Goal: Information Seeking & Learning: Find specific fact

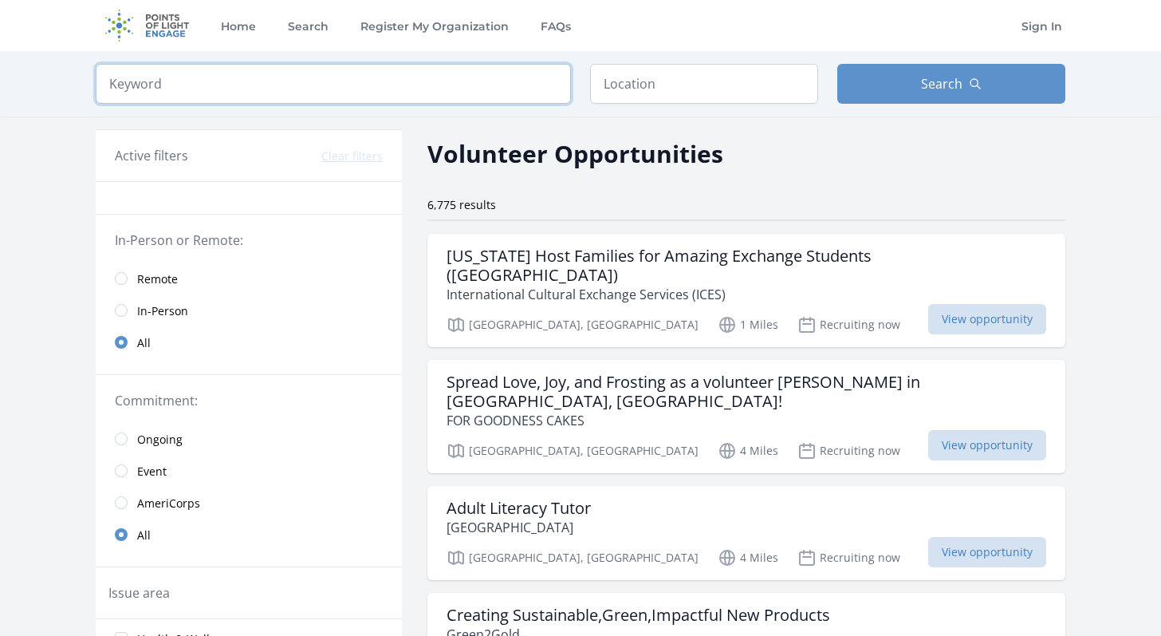
click at [230, 93] on input "search" at bounding box center [333, 84] width 475 height 40
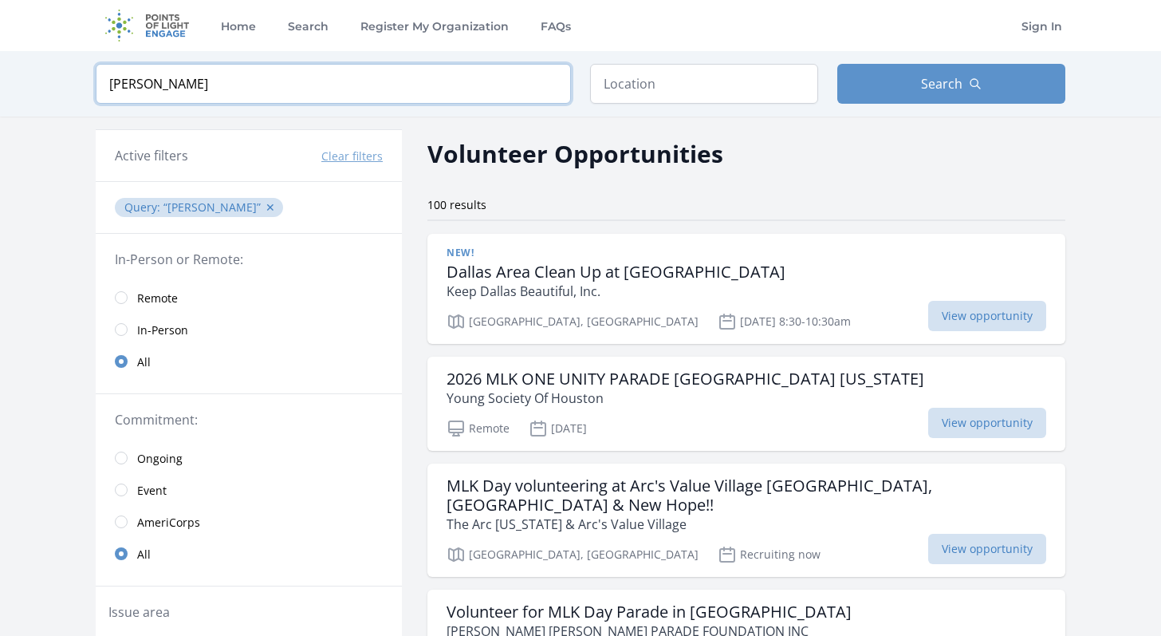
type input "[PERSON_NAME]"
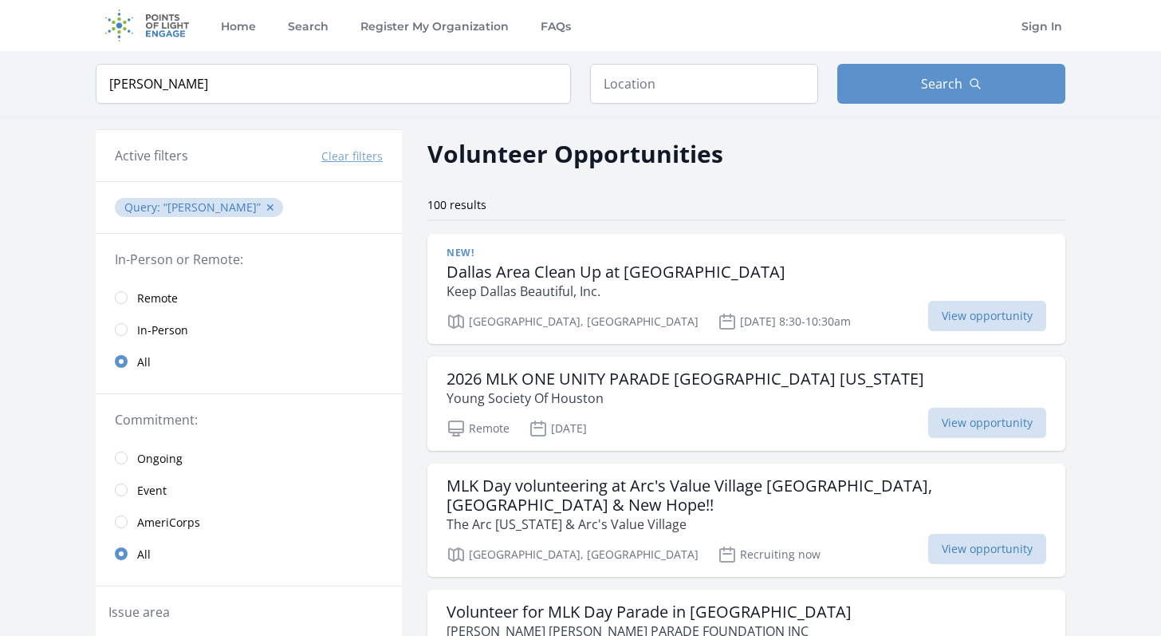
click at [665, 53] on div "Keyword [PERSON_NAME] Location Search" at bounding box center [580, 83] width 1021 height 65
click at [660, 69] on input "text" at bounding box center [704, 84] width 228 height 40
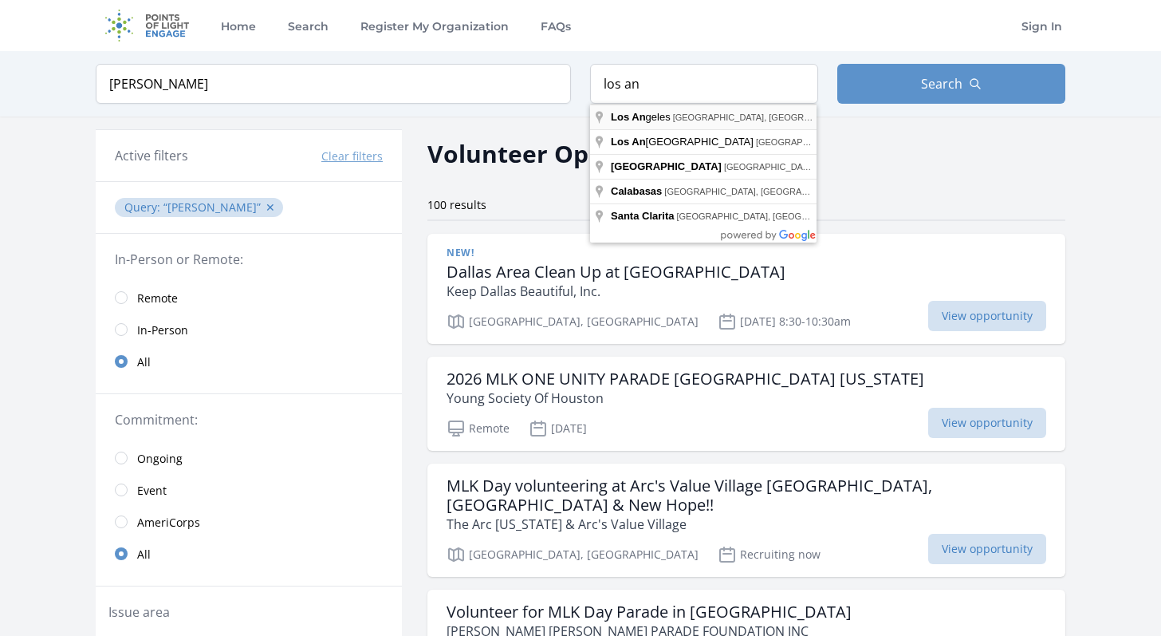
type input "[GEOGRAPHIC_DATA], [GEOGRAPHIC_DATA], [GEOGRAPHIC_DATA]"
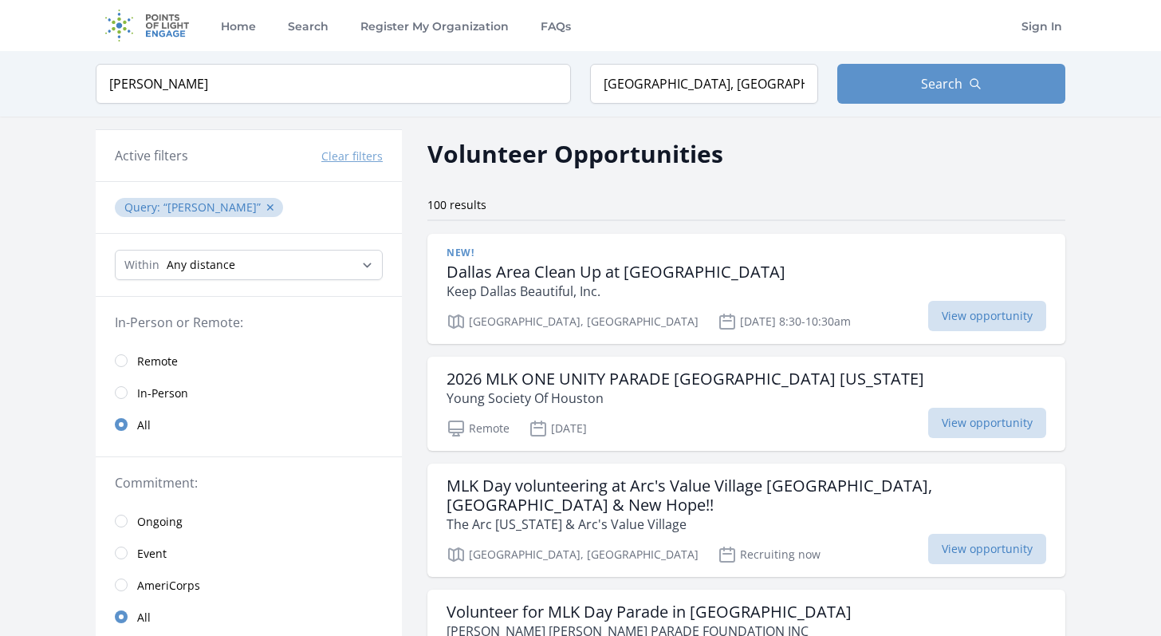
click at [908, 105] on div "Keyword [PERSON_NAME] Location [GEOGRAPHIC_DATA], [GEOGRAPHIC_DATA], [GEOGRAPHI…" at bounding box center [580, 83] width 1021 height 65
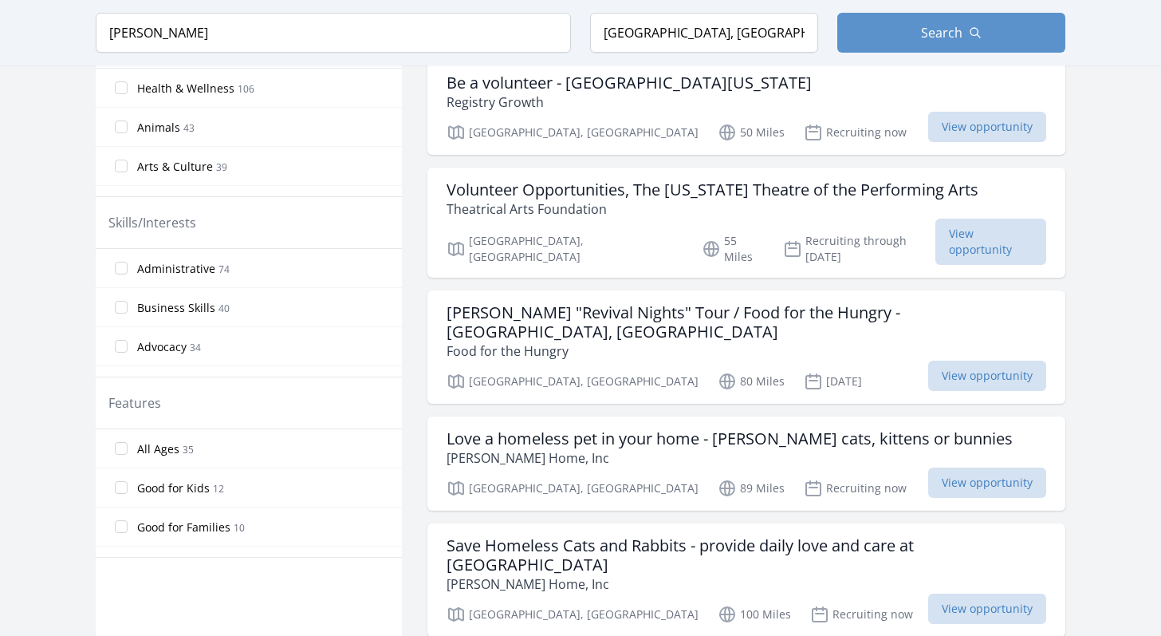
scroll to position [953, 0]
